Goal: Transaction & Acquisition: Subscribe to service/newsletter

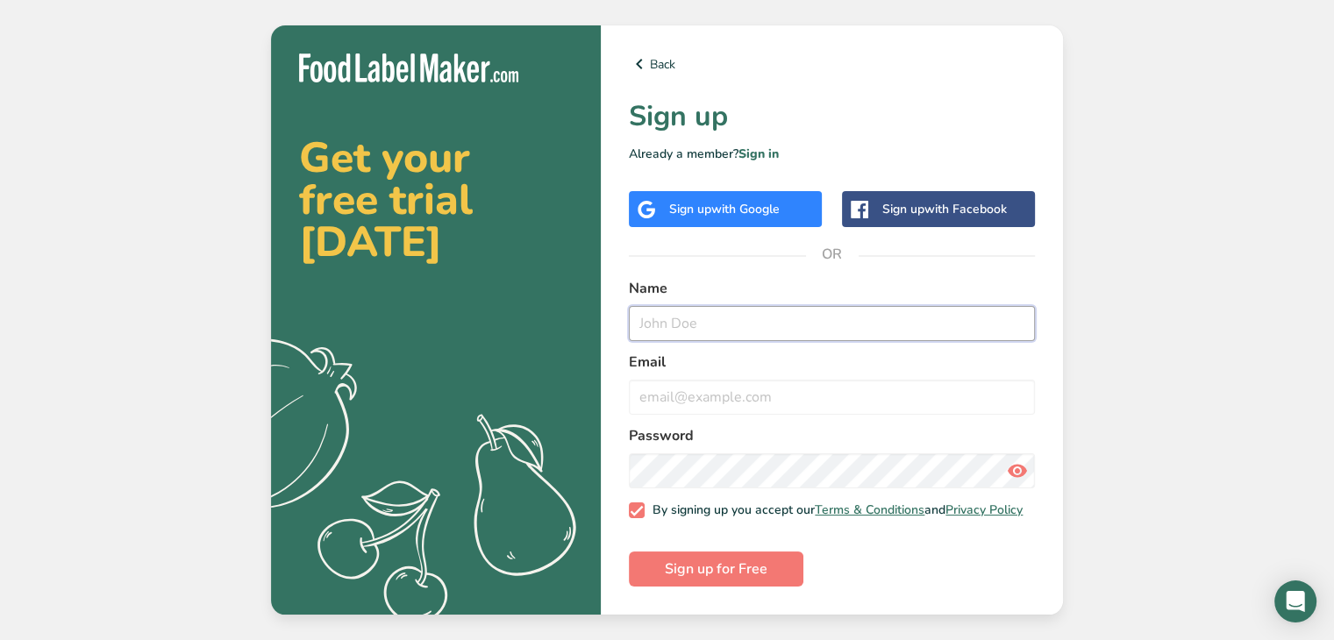
click at [681, 322] on input "text" at bounding box center [832, 323] width 406 height 35
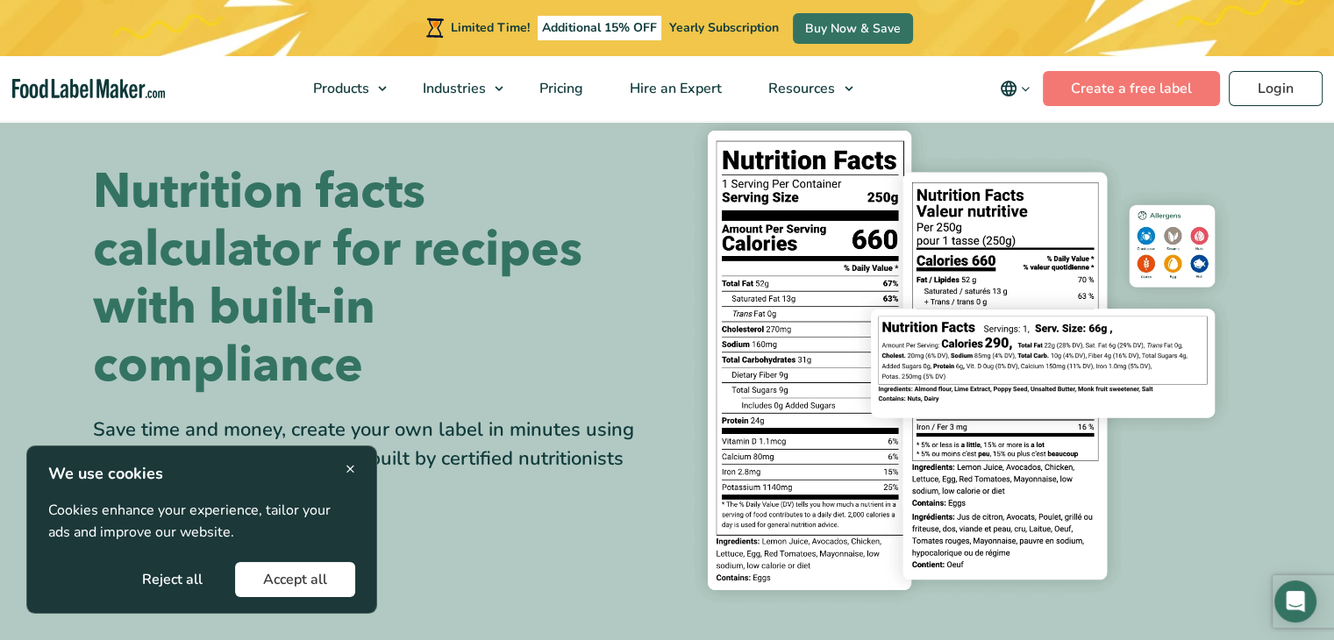
scroll to position [88, 0]
